Goal: Task Accomplishment & Management: Use online tool/utility

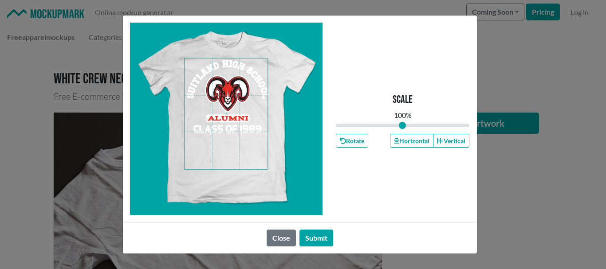
click at [227, 76] on span at bounding box center [225, 114] width 83 height 111
click at [416, 141] on button "Horizontal" at bounding box center [411, 141] width 43 height 14
click at [312, 236] on button "Submit" at bounding box center [316, 238] width 34 height 17
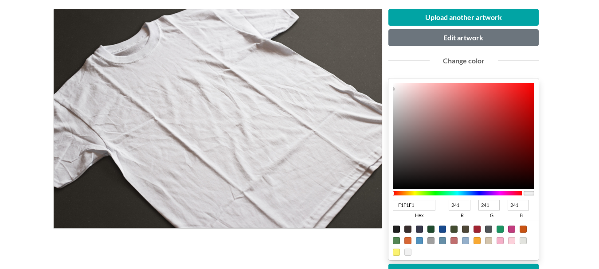
scroll to position [148, 0]
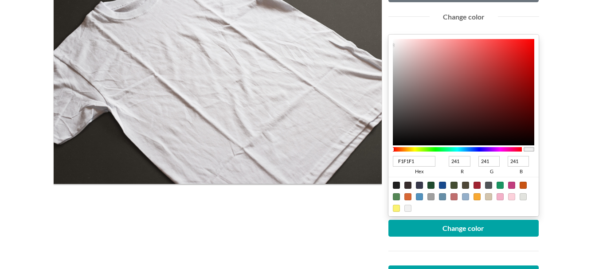
type input "871313"
type input "135"
type input "19"
click at [517, 88] on div at bounding box center [464, 92] width 142 height 106
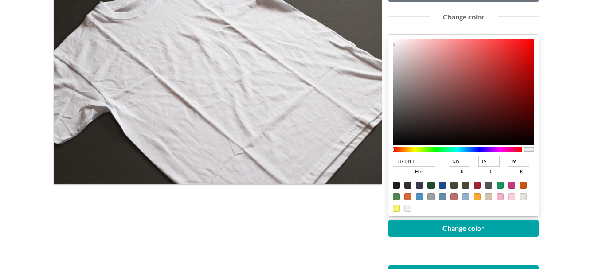
type input "891212"
type input "137"
type input "18"
type input "8B1212"
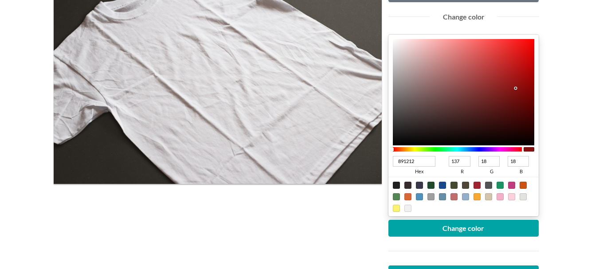
type input "139"
click at [479, 186] on div at bounding box center [477, 185] width 7 height 7
type input "A02331"
type input "160"
type input "35"
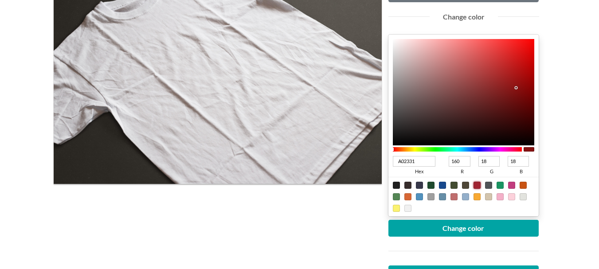
type input "49"
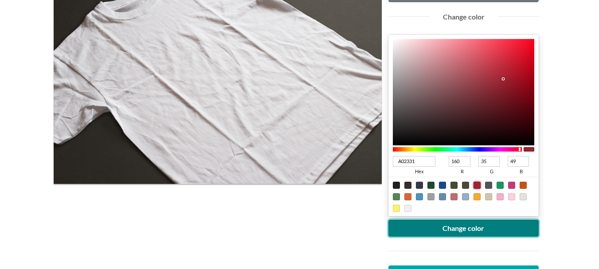
click at [462, 225] on button "Change color" at bounding box center [463, 228] width 151 height 17
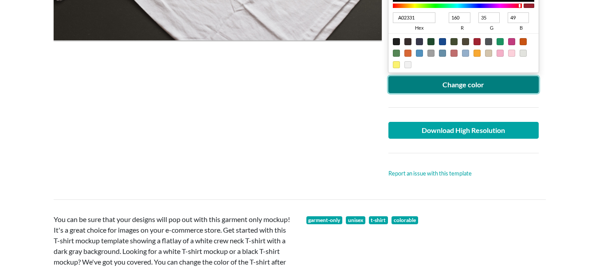
scroll to position [296, 0]
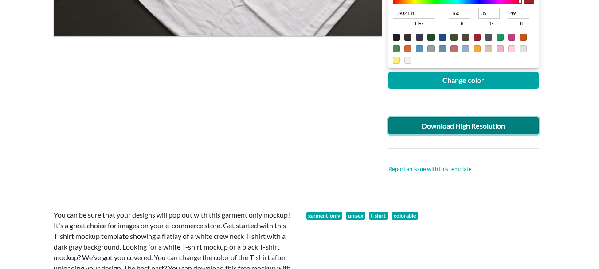
click at [439, 128] on link "Download High Resolution" at bounding box center [463, 126] width 151 height 17
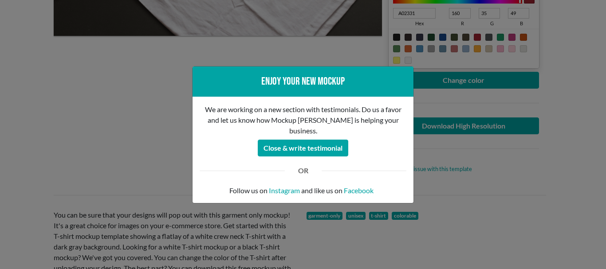
click at [90, 133] on div "Enjoy your new mockup We are working on a new section with testimonials. Do us …" at bounding box center [303, 134] width 606 height 269
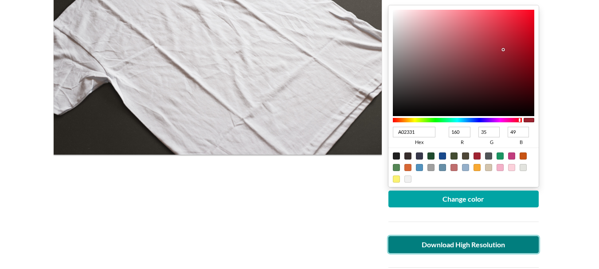
scroll to position [148, 0]
